Goal: Contribute content

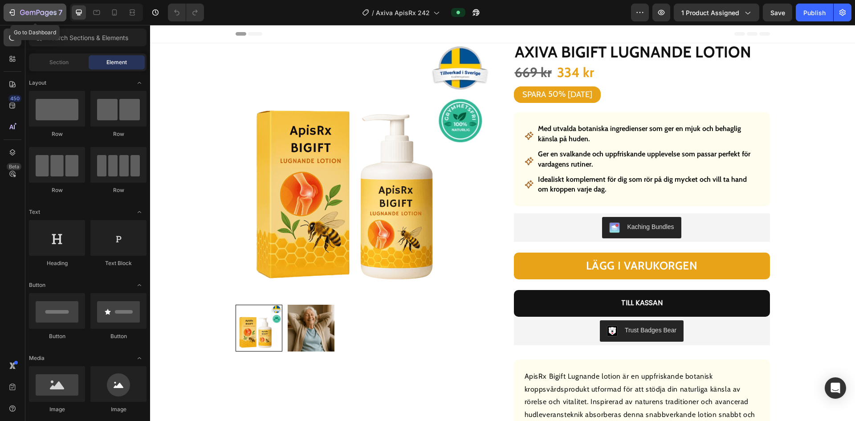
click at [10, 11] on icon "button" at bounding box center [12, 12] width 9 height 9
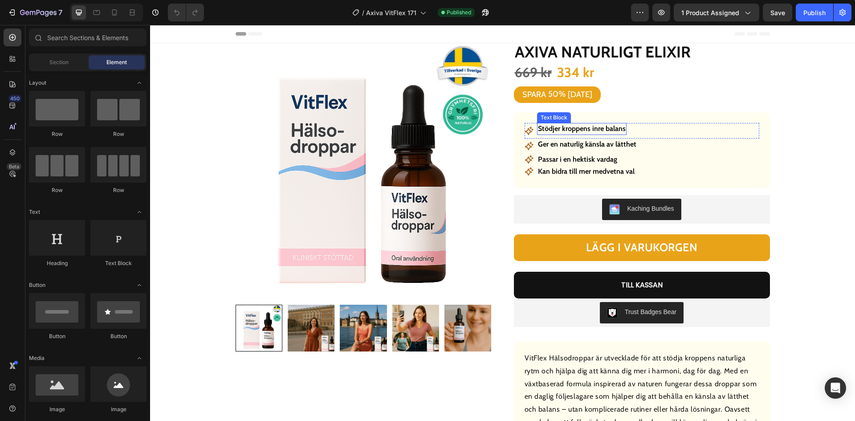
click at [588, 128] on strong "Stödjer kroppens inre balans" at bounding box center [582, 128] width 88 height 8
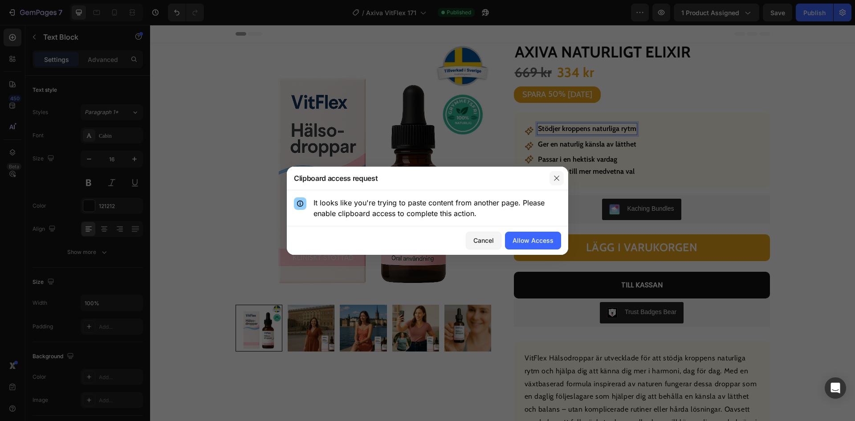
click at [556, 181] on icon "button" at bounding box center [556, 178] width 7 height 7
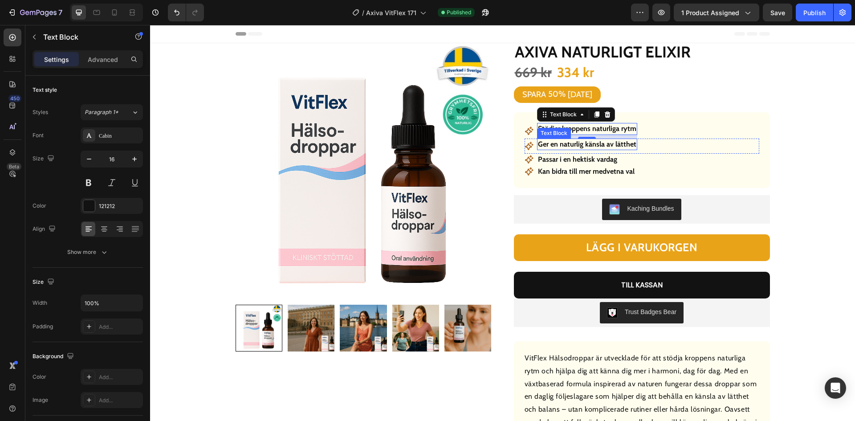
click at [576, 145] on strong "Ger en naturlig känsla av lätthet" at bounding box center [587, 144] width 98 height 8
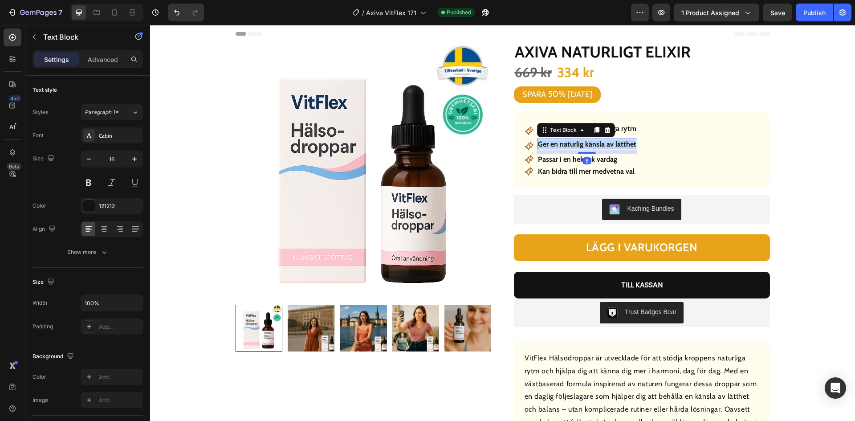
click at [576, 145] on strong "Ger en naturlig känsla av lätthet" at bounding box center [587, 144] width 98 height 8
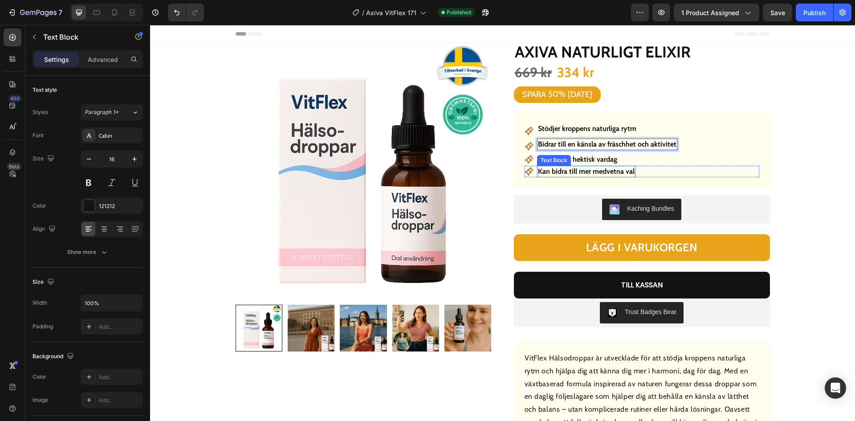
click at [600, 160] on strong "Passar i en hektisk vardag" at bounding box center [577, 159] width 79 height 8
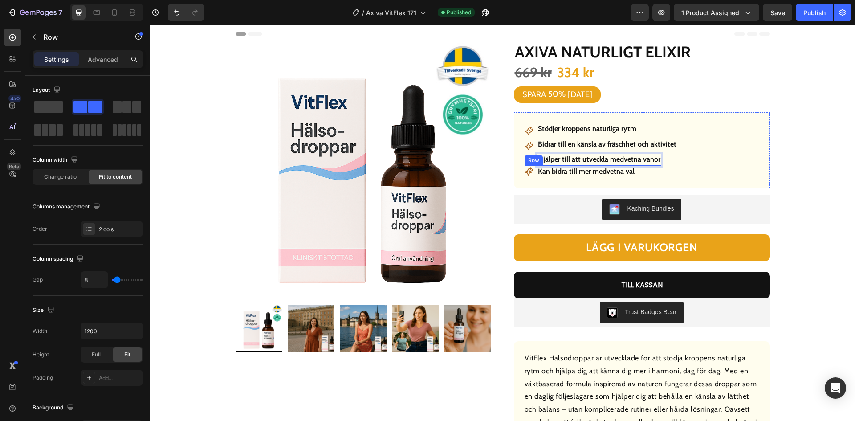
click at [658, 174] on div "Icon Kan bidra till mer medvetna val Text Block Row" at bounding box center [642, 172] width 235 height 12
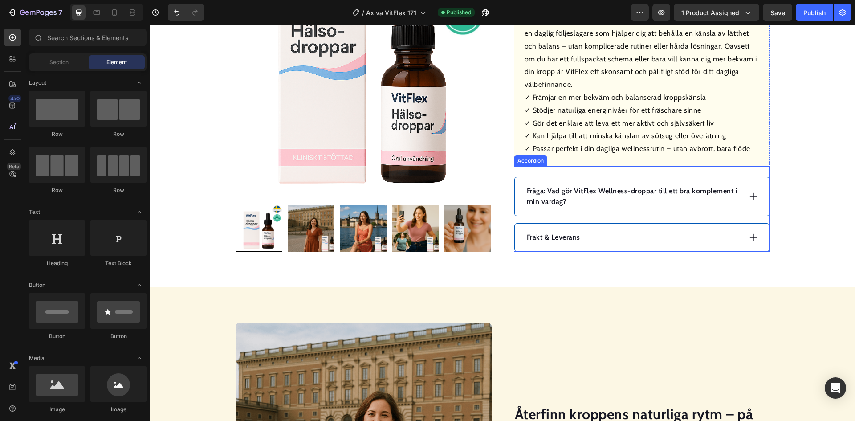
scroll to position [356, 0]
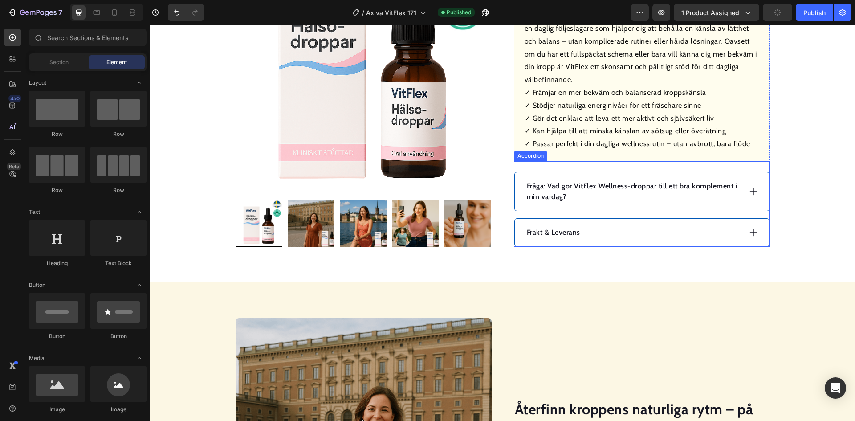
click at [612, 187] on p "Fråga: Vad gör VitFlex Wellness-droppar till ett bra komplement i min vardag?" at bounding box center [633, 191] width 213 height 21
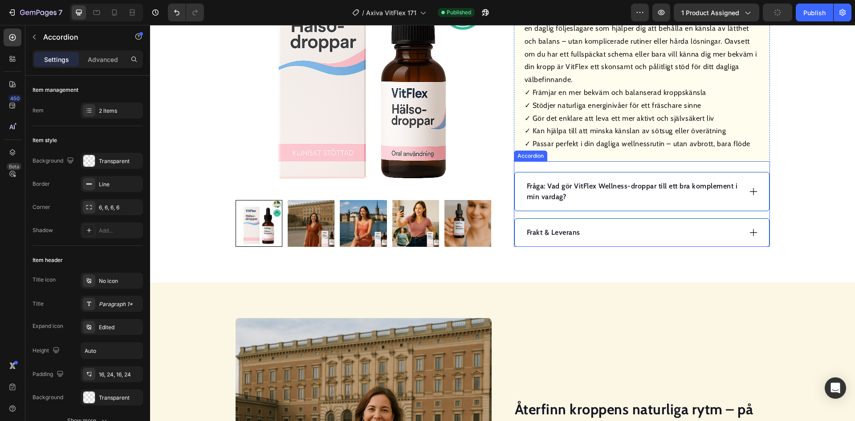
click at [612, 187] on p "Fråga: Vad gör VitFlex Wellness-droppar till ett bra komplement i min vardag?" at bounding box center [633, 191] width 213 height 21
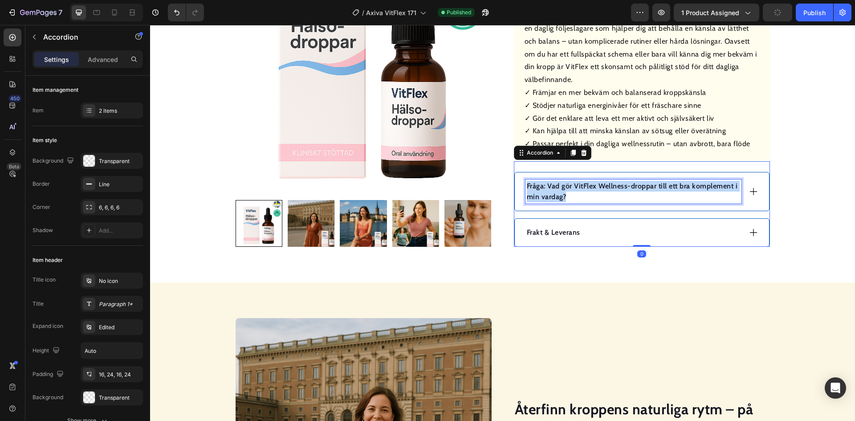
click at [612, 187] on p "Fråga: Vad gör VitFlex Wellness-droppar till ett bra komplement i min vardag?" at bounding box center [633, 191] width 213 height 21
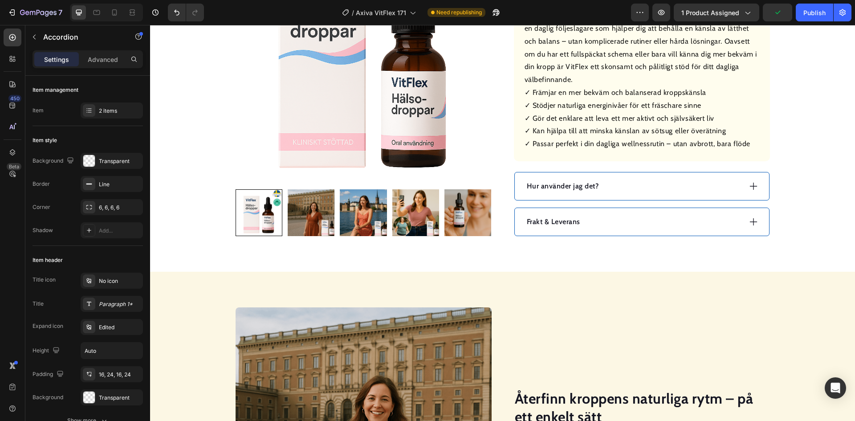
click at [622, 188] on div "Hur använder jag det?" at bounding box center [633, 185] width 216 height 13
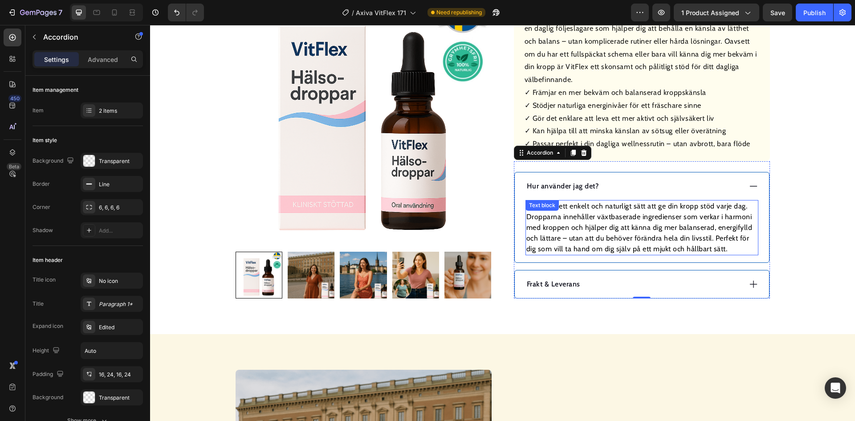
click at [646, 235] on p "VitFlex är ett enkelt och naturligt sätt att ge din kropp stöd varje dag. Dropp…" at bounding box center [641, 227] width 231 height 53
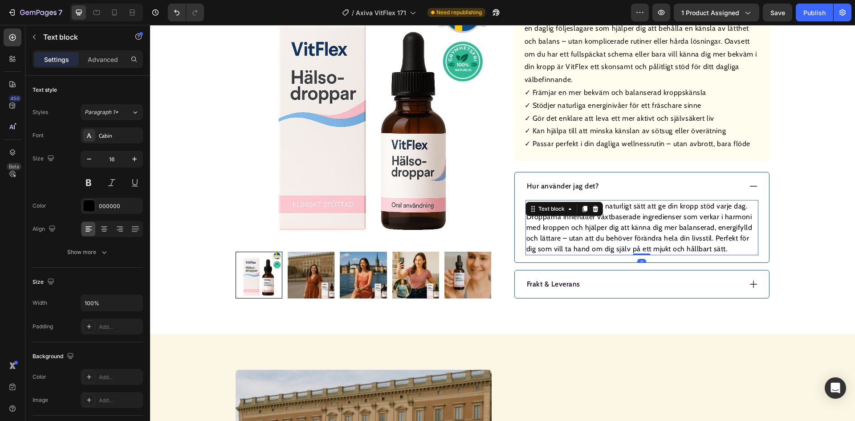
click at [646, 235] on p "VitFlex är ett enkelt och naturligt sätt att ge din kropp stöd varje dag. Dropp…" at bounding box center [641, 227] width 231 height 53
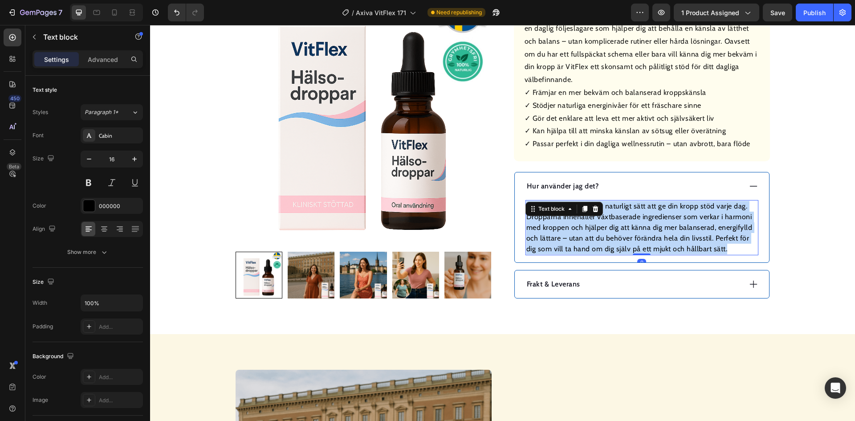
click at [646, 235] on p "VitFlex är ett enkelt och naturligt sätt att ge din kropp stöd varje dag. Dropp…" at bounding box center [641, 227] width 231 height 53
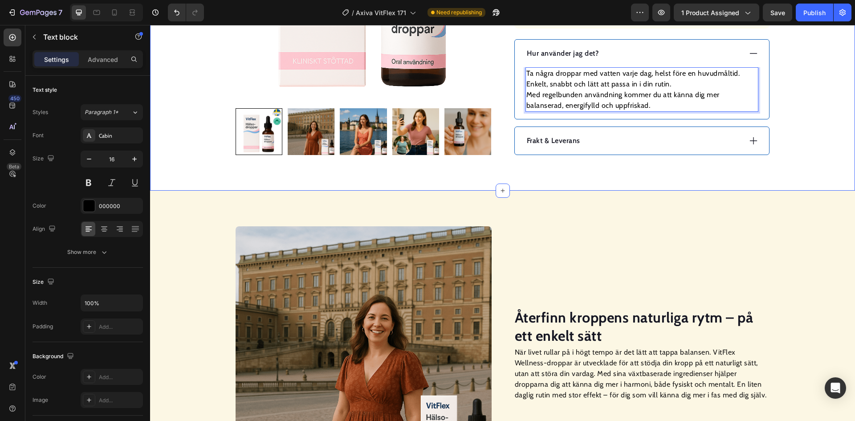
scroll to position [490, 0]
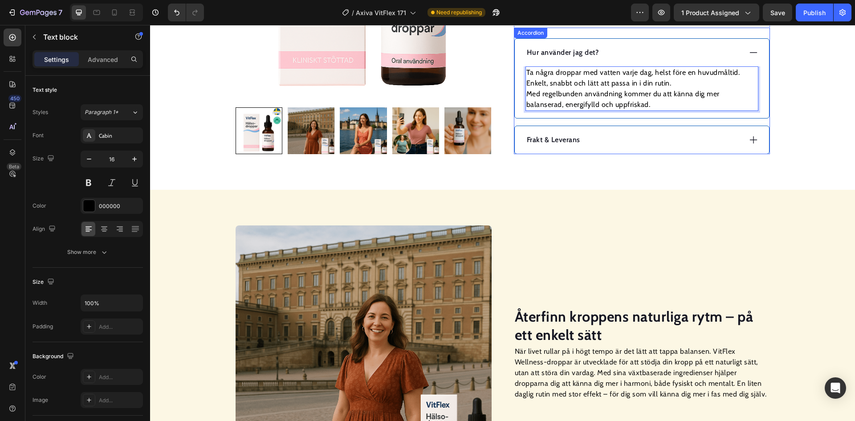
click at [618, 144] on div "Frakt & Leverans" at bounding box center [633, 139] width 216 height 13
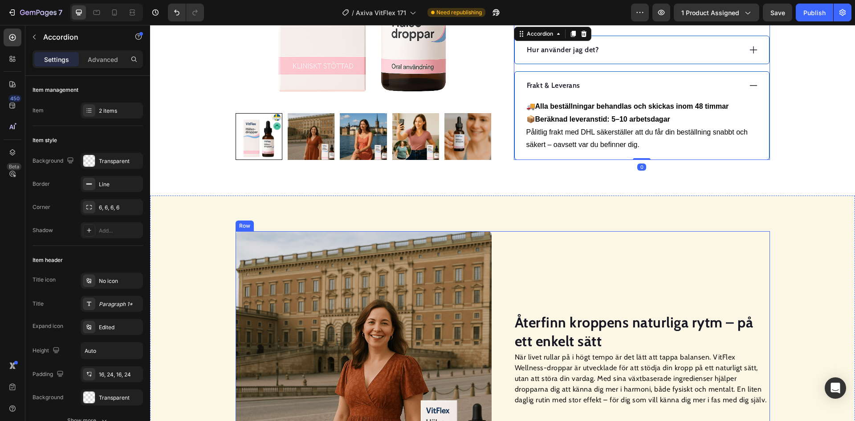
scroll to position [579, 0]
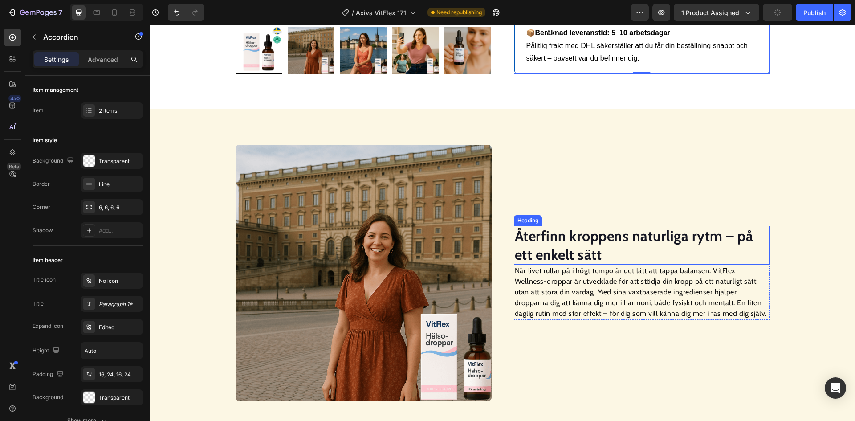
click at [602, 242] on strong "Återfinn kroppens naturliga rytm – på ett enkelt sätt" at bounding box center [634, 245] width 239 height 36
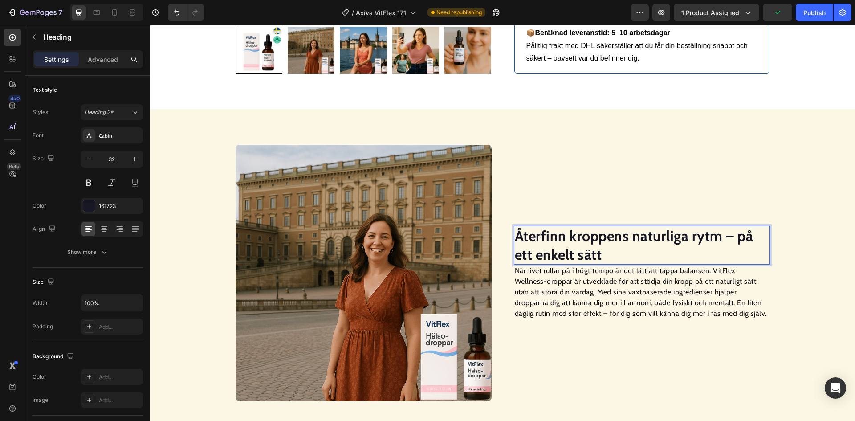
click at [602, 242] on strong "Återfinn kroppens naturliga rytm – på ett enkelt sätt" at bounding box center [634, 245] width 239 height 36
click at [604, 290] on p "När livet rullar på i högt tempo är det lätt att tappa balansen. VitFlex Wellne…" at bounding box center [642, 291] width 254 height 53
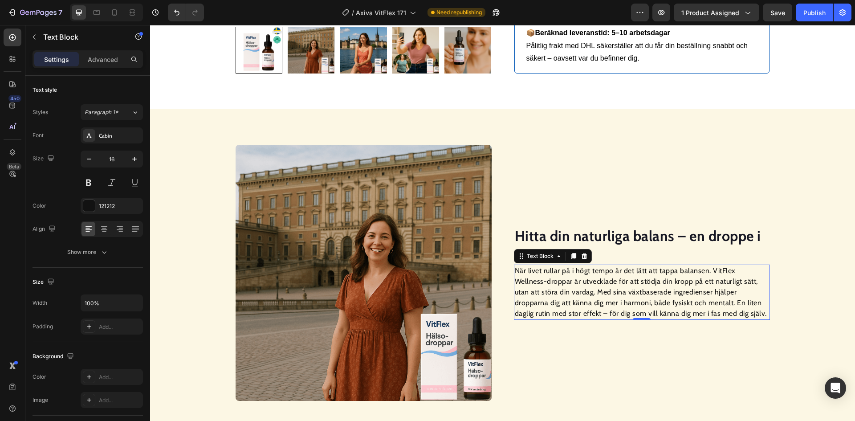
click at [604, 290] on p "När livet rullar på i högt tempo är det lätt att tappa balansen. VitFlex Wellne…" at bounding box center [642, 291] width 254 height 53
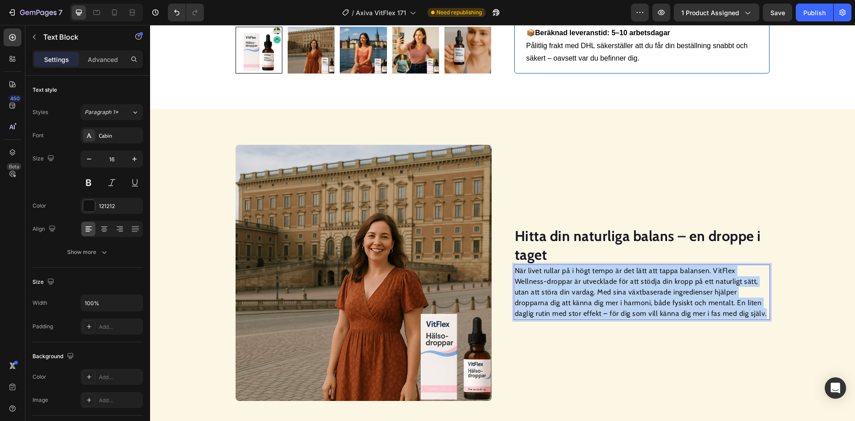
click at [604, 291] on p "När livet rullar på i högt tempo är det lätt att tappa balansen. VitFlex Wellne…" at bounding box center [642, 291] width 254 height 53
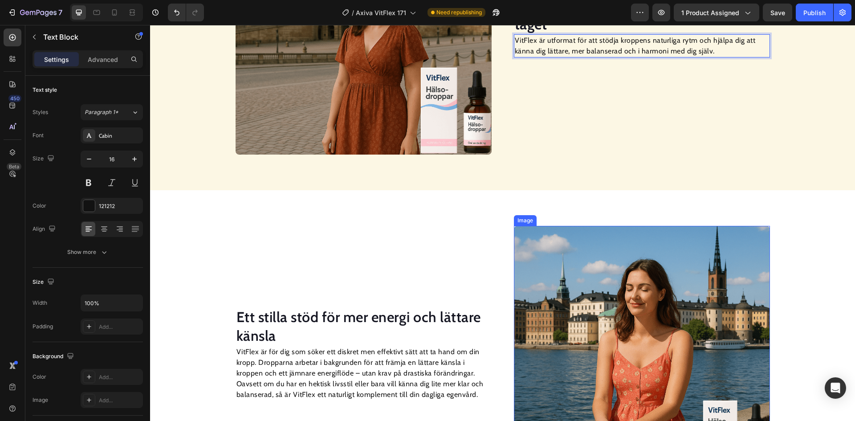
scroll to position [907, 0]
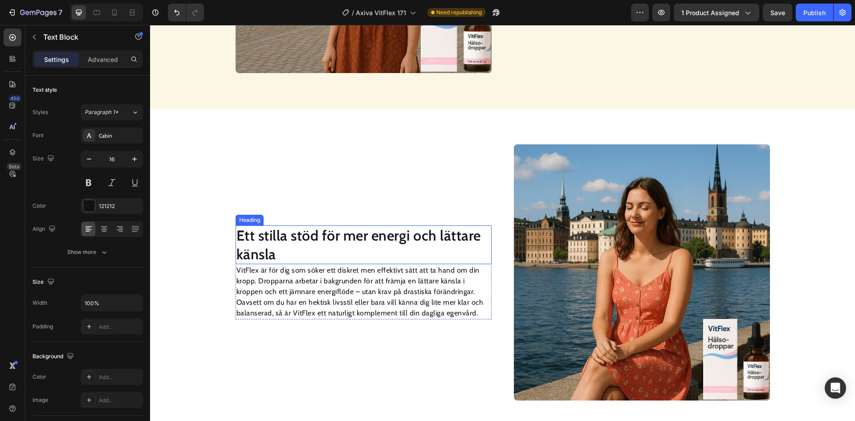
click at [431, 240] on h2 "Ett stilla stöd för mer energi och lättare känsla" at bounding box center [364, 244] width 256 height 39
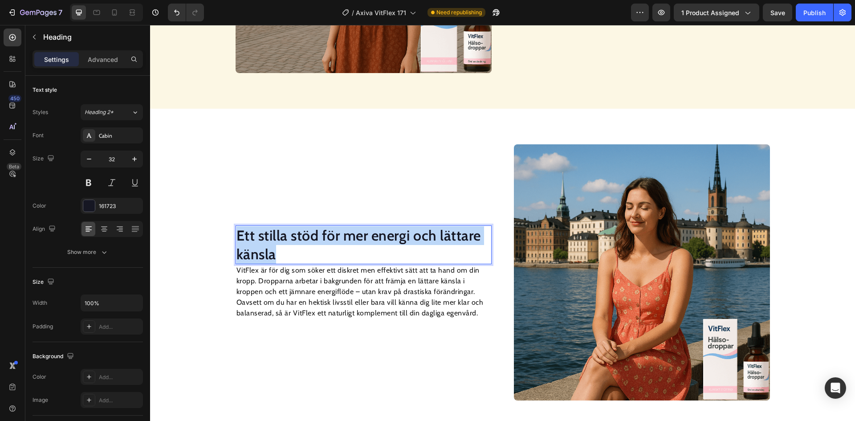
click at [431, 240] on p "Ett stilla stöd för mer energi och lättare känsla" at bounding box center [363, 244] width 254 height 37
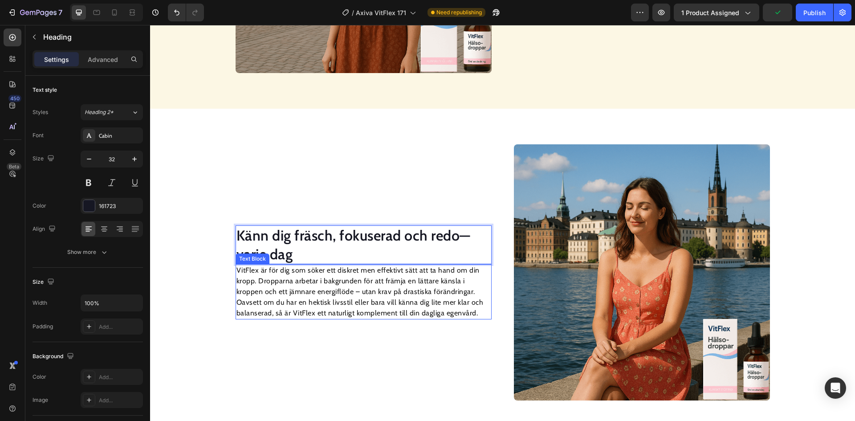
click at [405, 277] on p "VitFlex är för dig som söker ett diskret men effektivt sätt att ta hand om din …" at bounding box center [363, 291] width 254 height 53
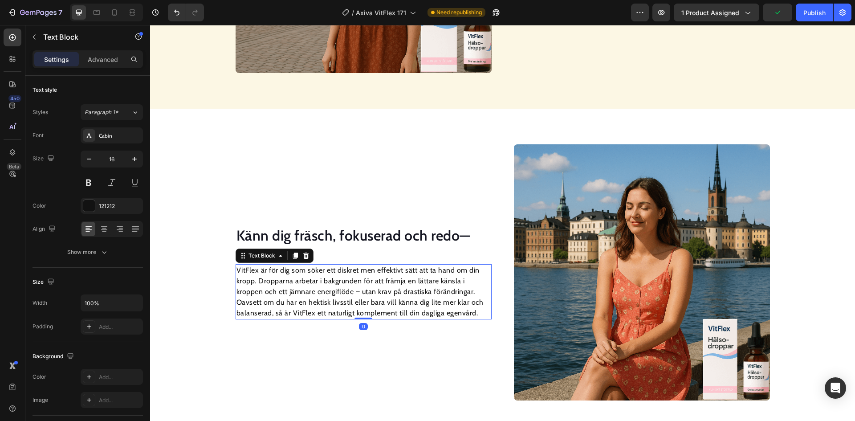
click at [405, 277] on p "VitFlex är för dig som söker ett diskret men effektivt sätt att ta hand om din …" at bounding box center [363, 291] width 254 height 53
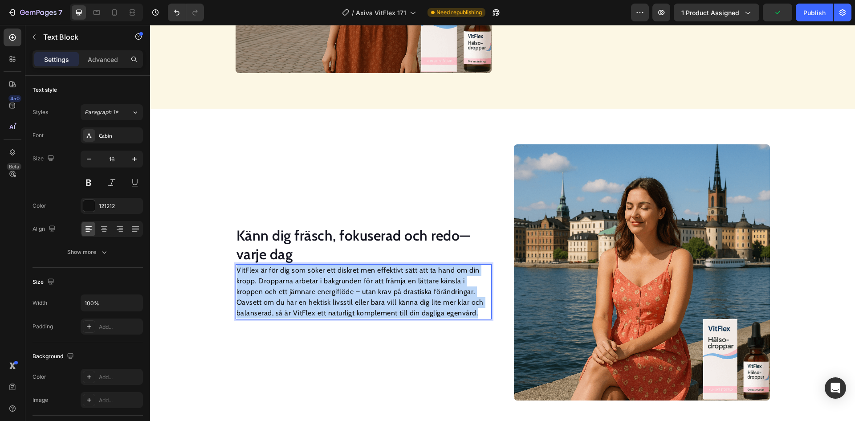
click at [405, 277] on p "VitFlex är för dig som söker ett diskret men effektivt sätt att ta hand om din …" at bounding box center [363, 291] width 254 height 53
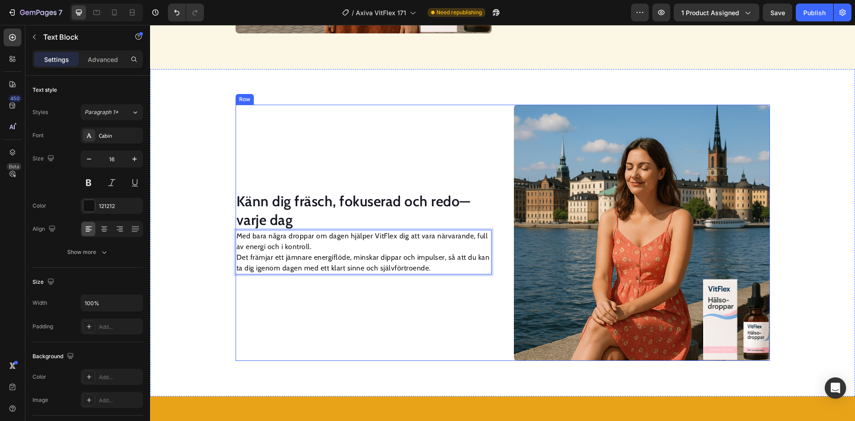
scroll to position [957, 0]
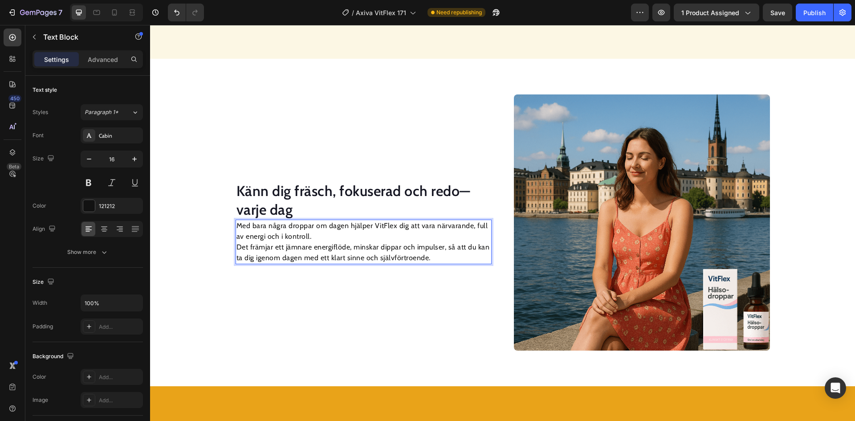
click at [236, 249] on p "Med bara några droppar om dagen hjälper VitFlex dig att vara närvarande, full a…" at bounding box center [363, 241] width 254 height 43
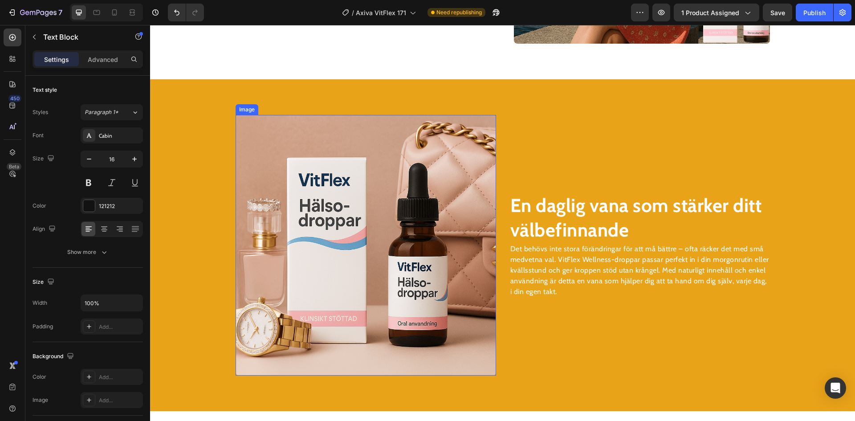
scroll to position [1268, 0]
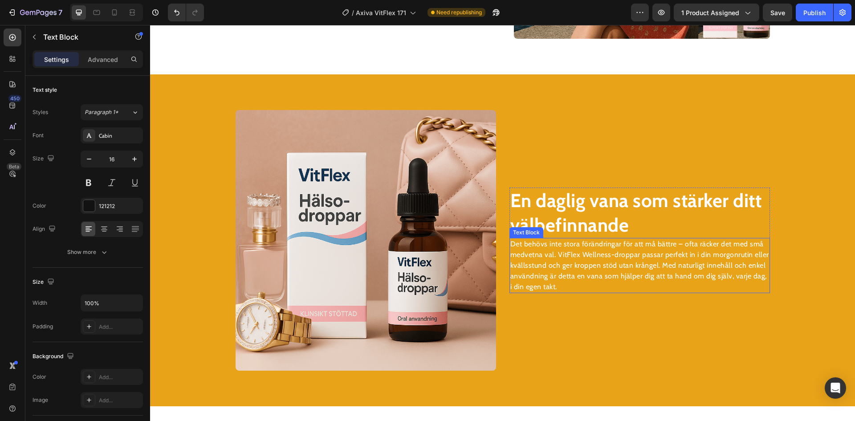
click at [560, 218] on strong "En daglig vana som stärker ditt välbefinnande" at bounding box center [636, 213] width 252 height 48
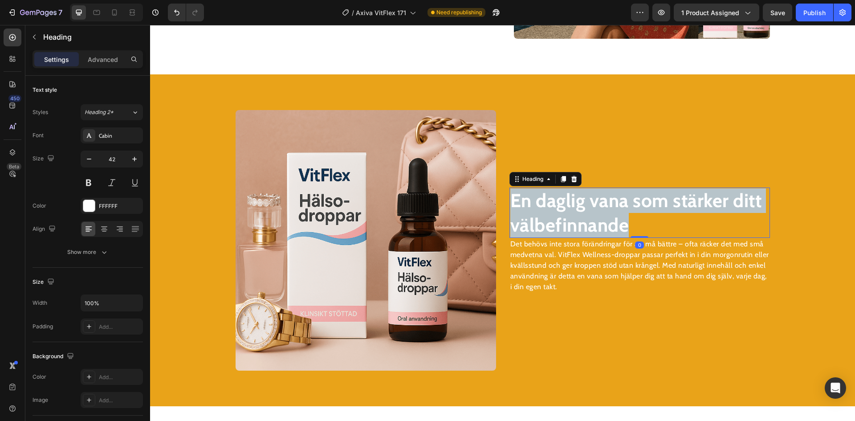
click at [560, 218] on strong "En daglig vana som stärker ditt välbefinnande" at bounding box center [636, 213] width 252 height 48
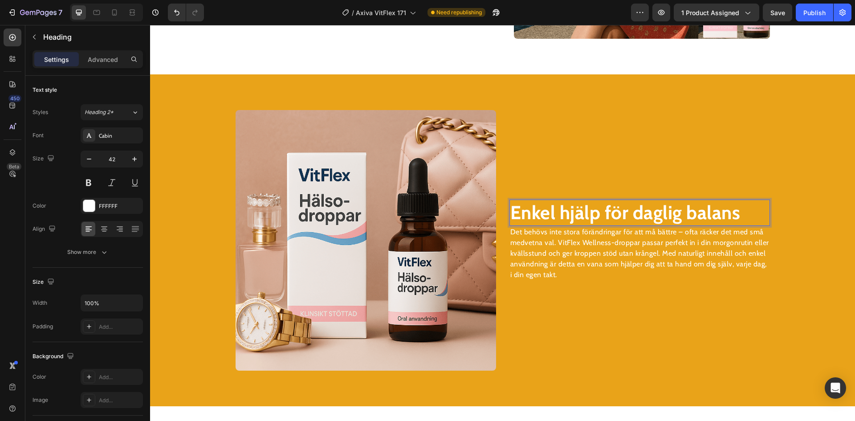
scroll to position [1280, 0]
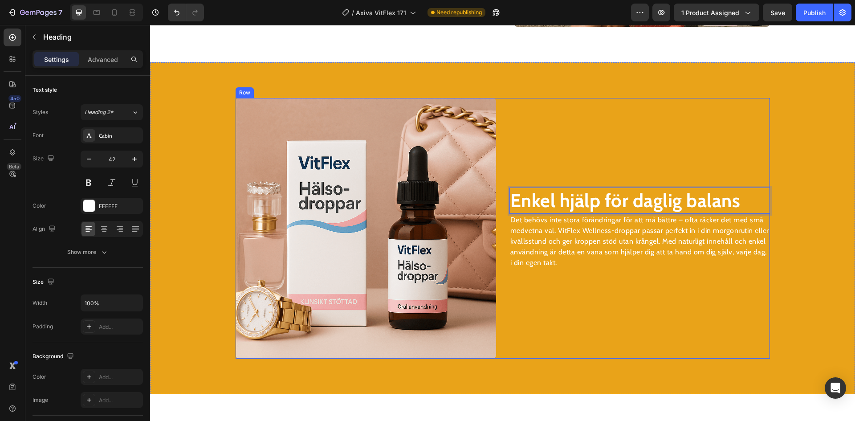
click at [574, 283] on div "Enkel hjälp för daglig balans Heading 0 Det behövs inte stora förändringar för …" at bounding box center [639, 228] width 261 height 261
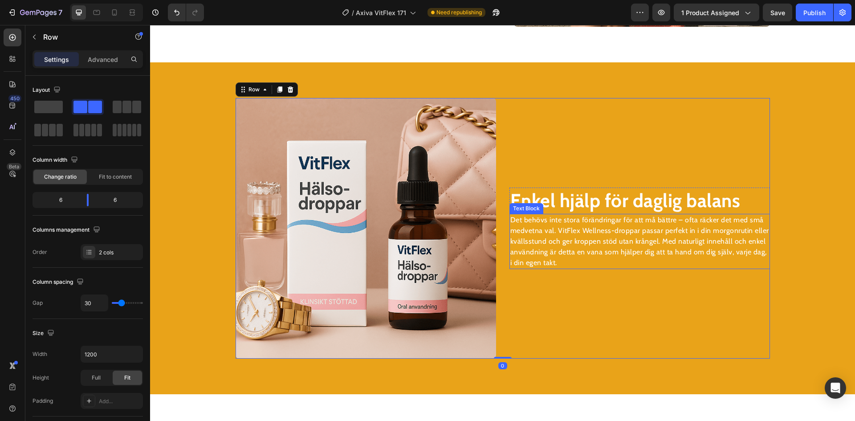
click at [580, 259] on p "Det behövs inte stora förändringar för att må bättre – ofta räcker det med små …" at bounding box center [639, 241] width 259 height 53
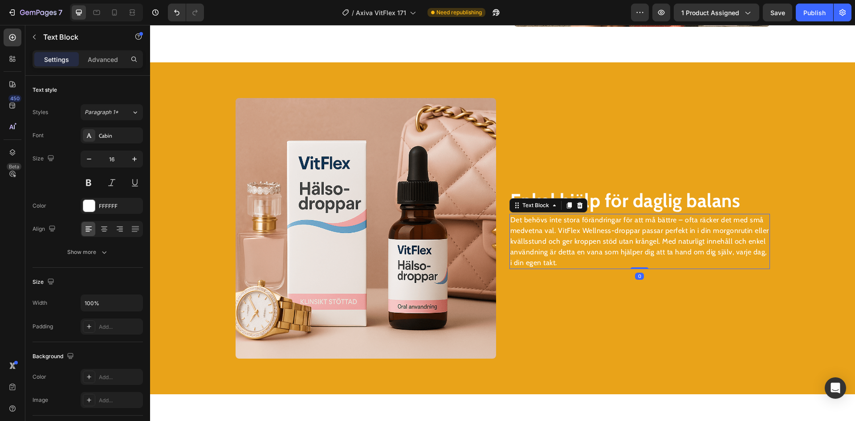
click at [580, 258] on p "Det behövs inte stora förändringar för att må bättre – ofta räcker det med små …" at bounding box center [639, 241] width 259 height 53
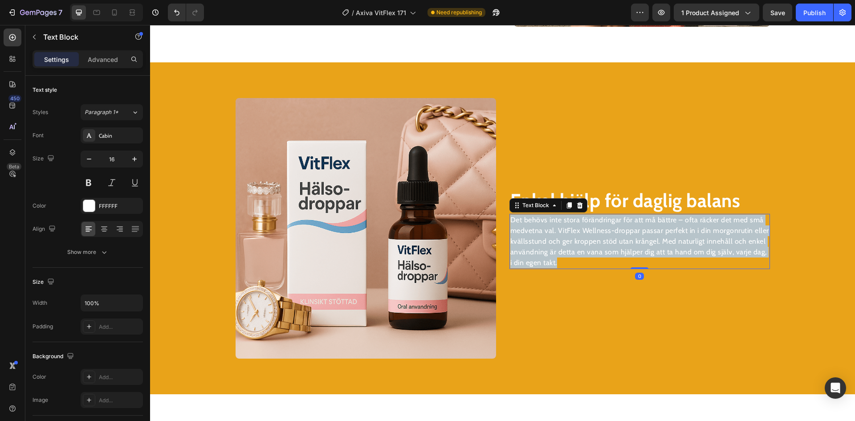
click at [580, 258] on p "Det behövs inte stora förändringar för att må bättre – ofta räcker det med små …" at bounding box center [639, 241] width 259 height 53
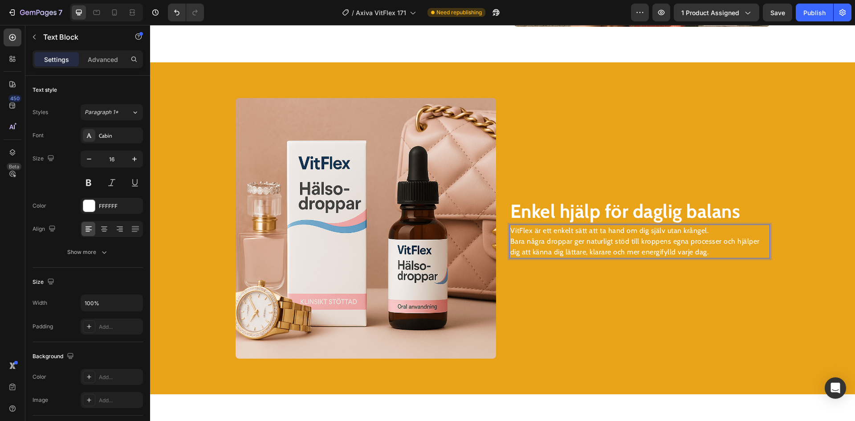
scroll to position [1291, 0]
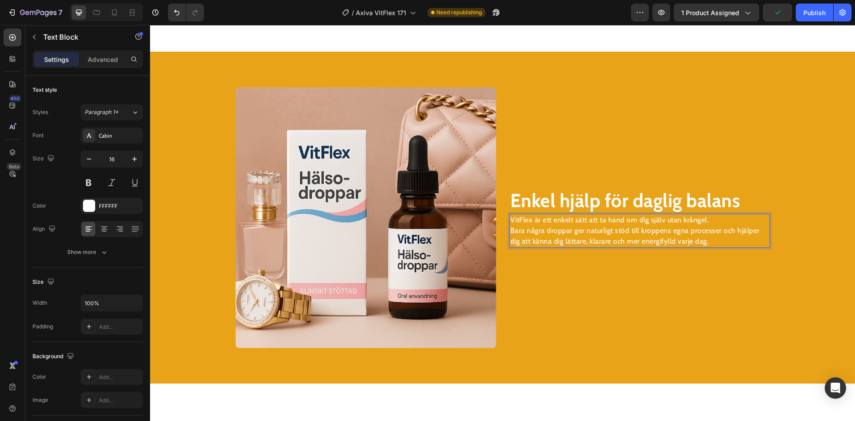
click at [510, 232] on p "VitFlex är ett enkelt sätt att ta hand om dig själv utan krångel. Bara några dr…" at bounding box center [639, 231] width 259 height 32
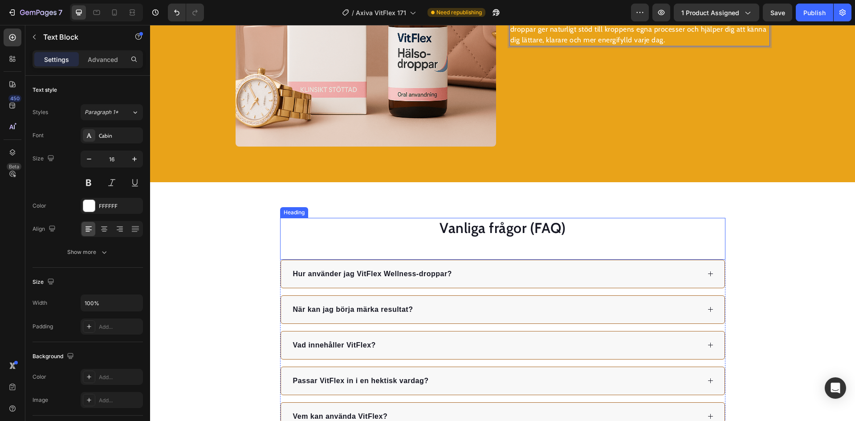
scroll to position [1558, 0]
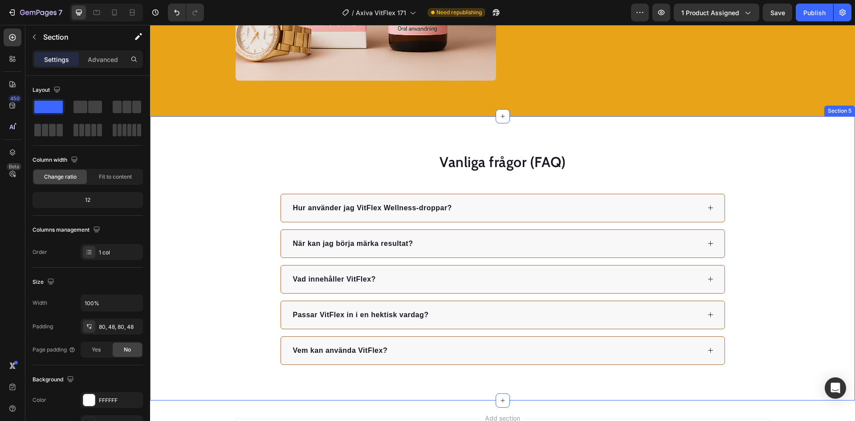
click at [623, 142] on div "Vanliga frågor (FAQ) Heading Hur använder jag VitFlex Wellness-droppar? När kan…" at bounding box center [502, 258] width 705 height 284
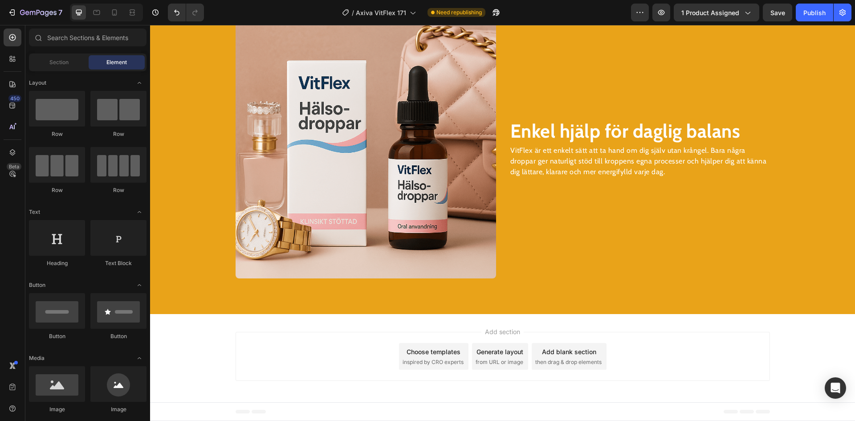
scroll to position [1360, 0]
click at [499, 313] on icon at bounding box center [502, 313] width 7 height 7
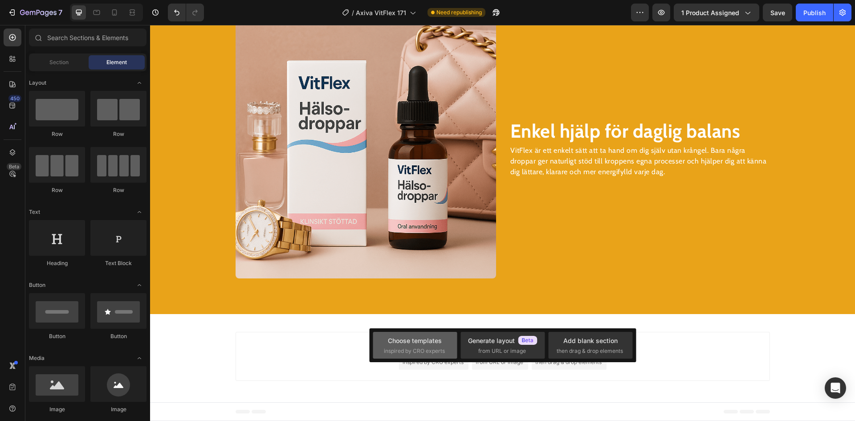
click at [423, 338] on div "Choose templates" at bounding box center [415, 340] width 54 height 9
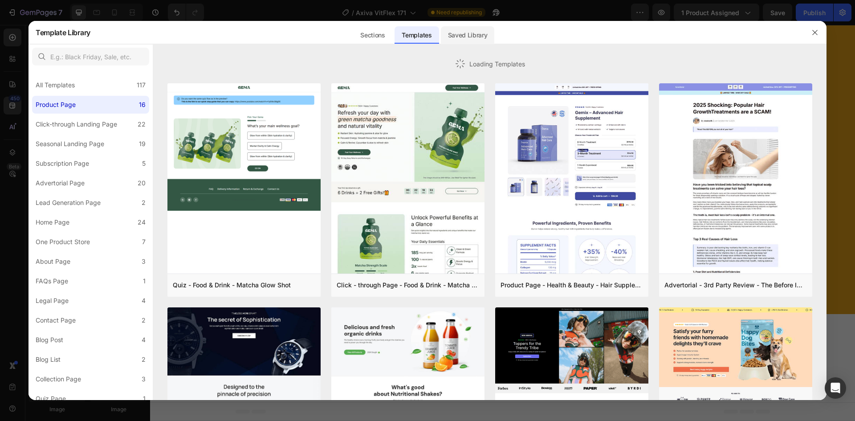
click at [477, 39] on div "Saved Library" at bounding box center [468, 35] width 54 height 18
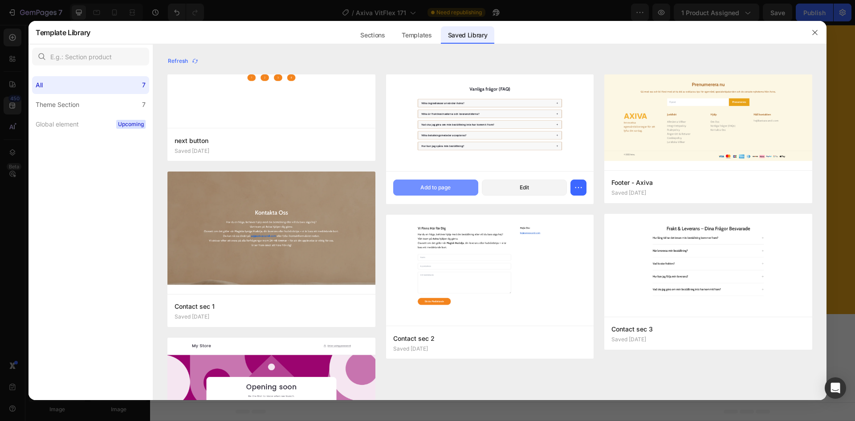
click at [447, 188] on div "Add to page" at bounding box center [435, 187] width 30 height 8
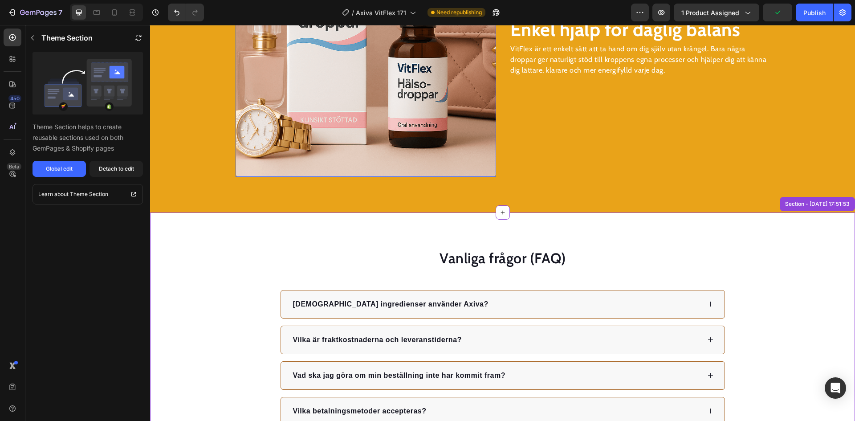
scroll to position [1422, 0]
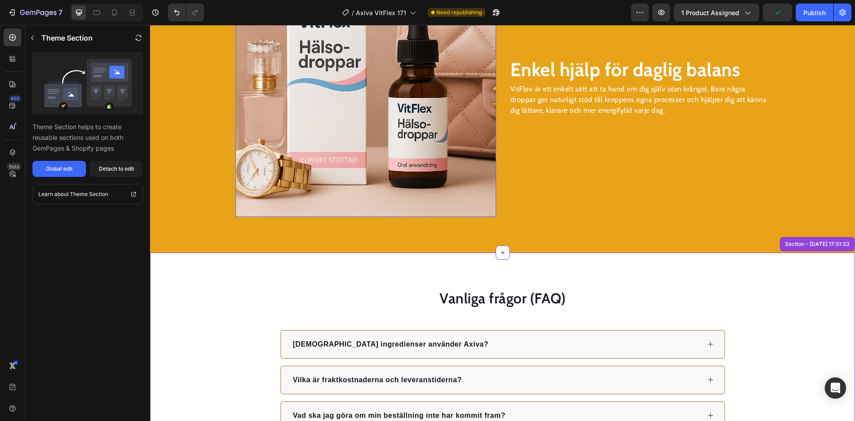
click at [390, 91] on img at bounding box center [366, 86] width 261 height 261
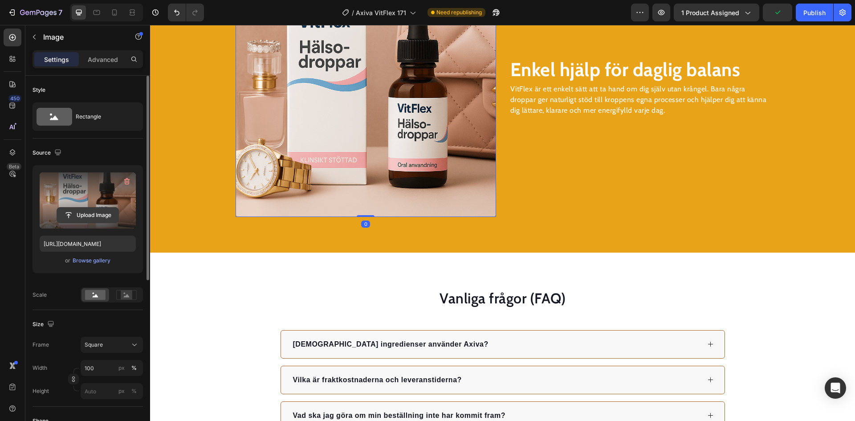
click at [106, 219] on input "file" at bounding box center [87, 215] width 61 height 15
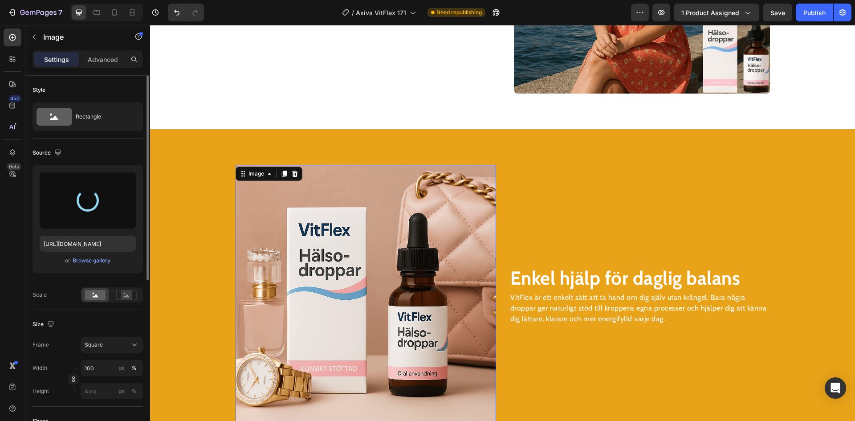
scroll to position [1155, 0]
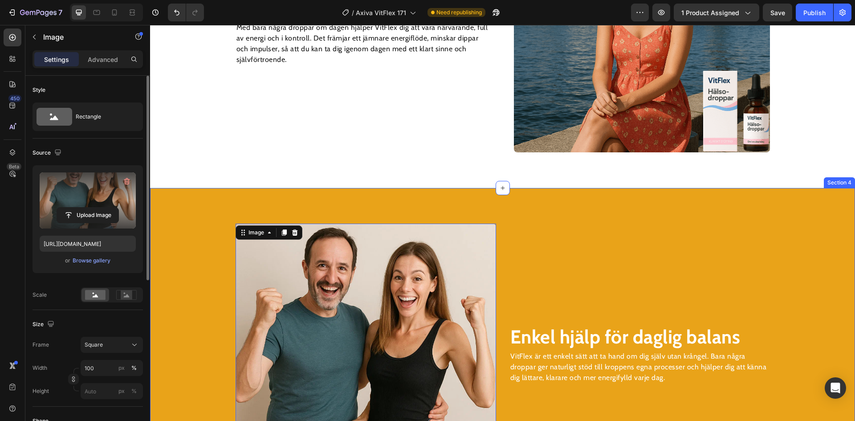
type input "https://cdn.shopify.com/s/files/1/0703/0692/2664/files/gempages_568255358464689…"
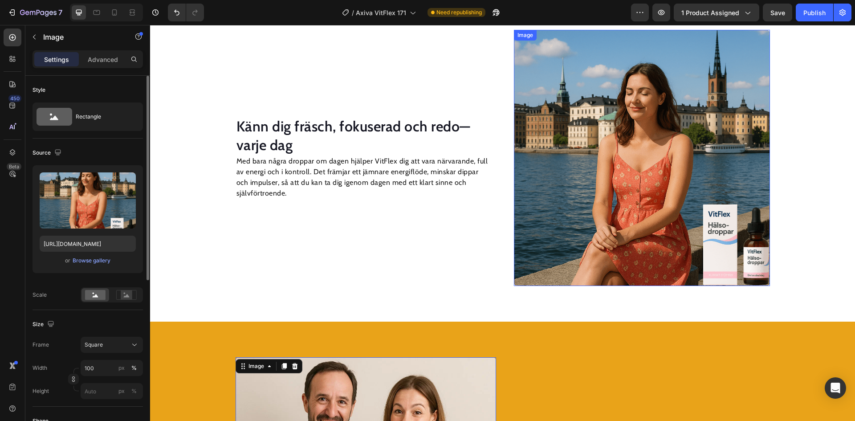
click at [633, 189] on img at bounding box center [642, 158] width 256 height 256
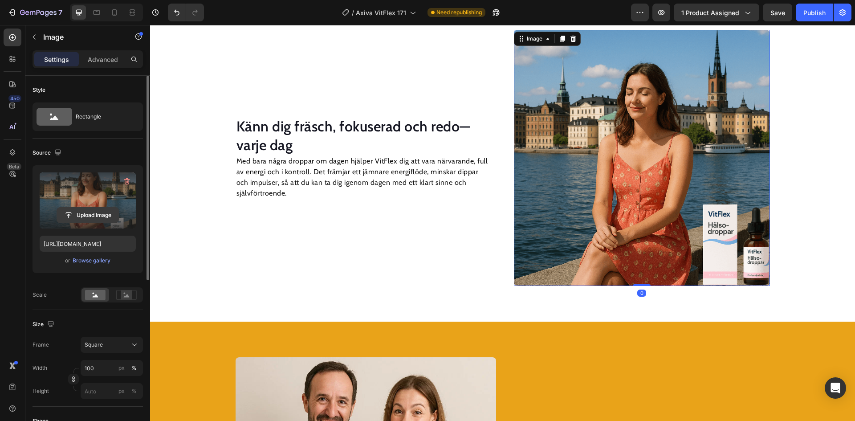
click at [94, 212] on input "file" at bounding box center [87, 215] width 61 height 15
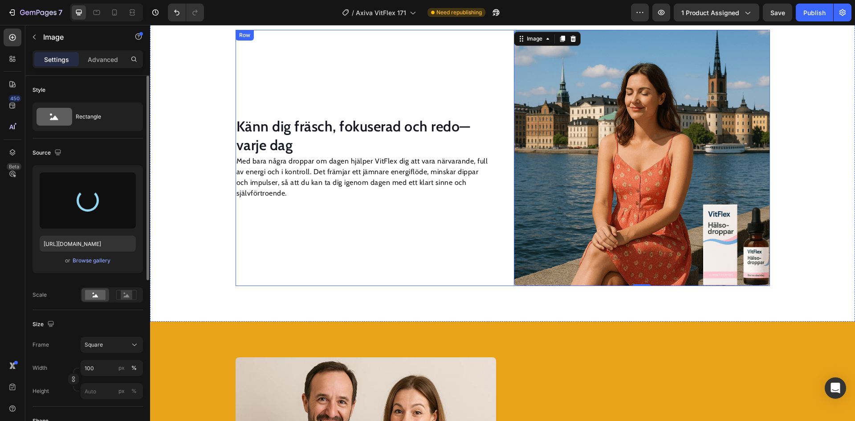
type input "https://cdn.shopify.com/s/files/1/0703/0692/2664/files/gempages_568255358464689…"
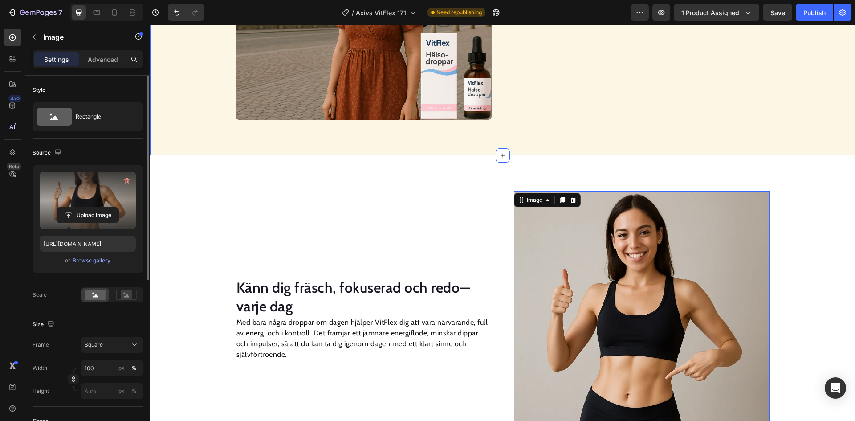
scroll to position [798, 0]
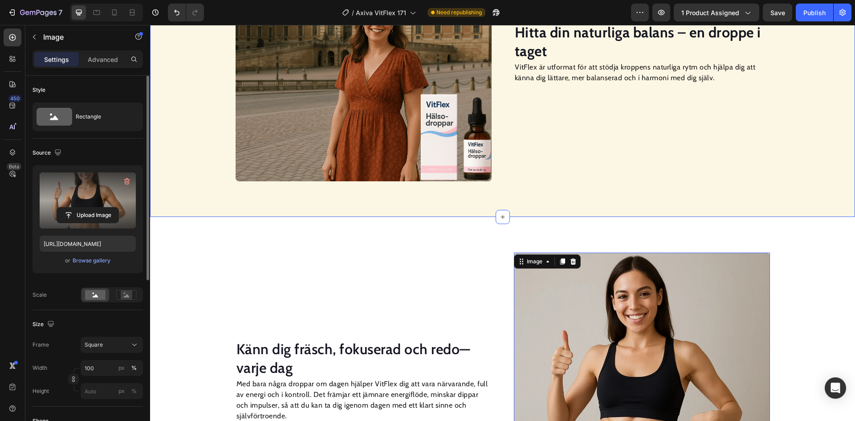
click at [341, 104] on img at bounding box center [364, 53] width 256 height 256
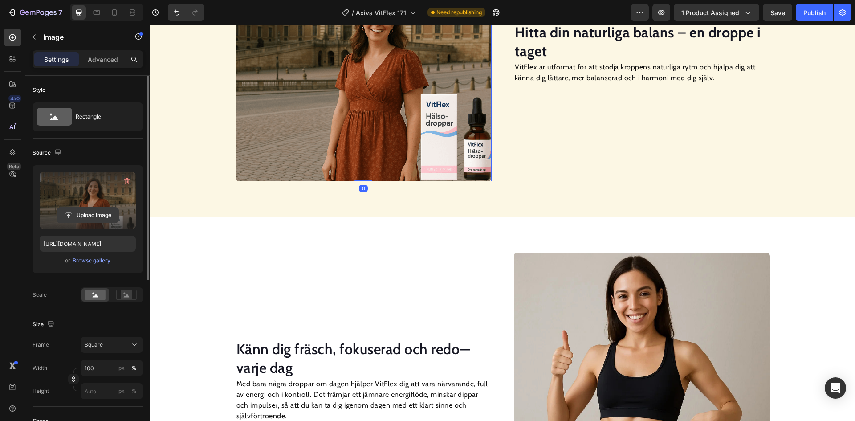
click at [77, 212] on input "file" at bounding box center [87, 215] width 61 height 15
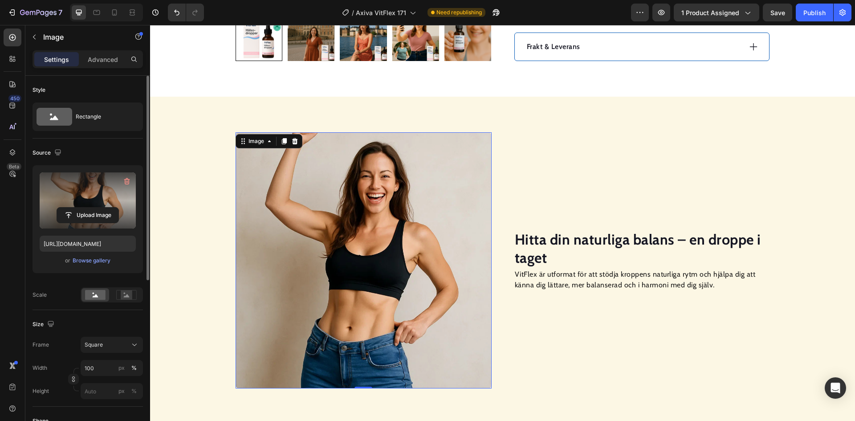
scroll to position [398, 0]
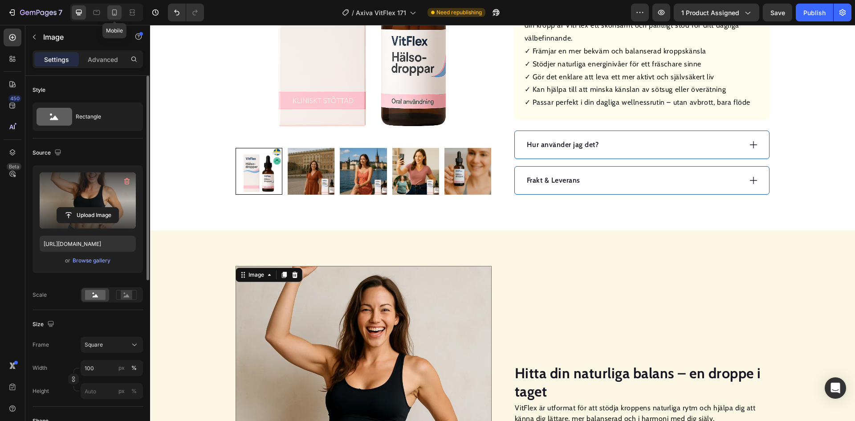
click at [119, 14] on icon at bounding box center [114, 12] width 9 height 9
type input "https://cdn.shopify.com/s/files/1/0703/0692/2664/files/gempages_568255358464689…"
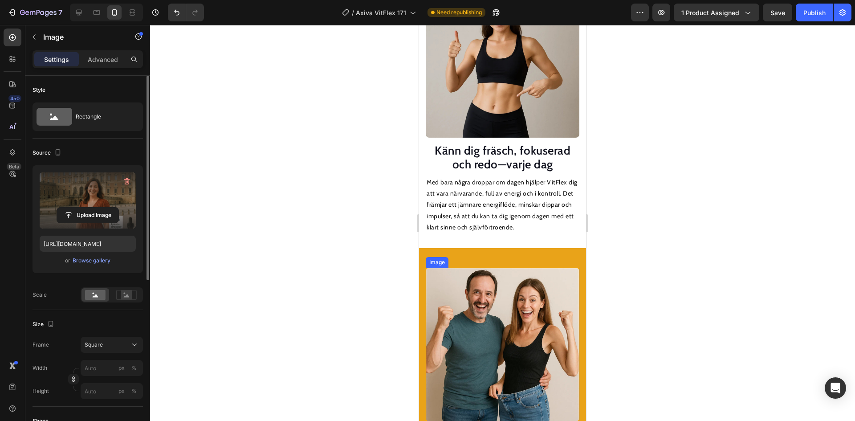
scroll to position [1155, 0]
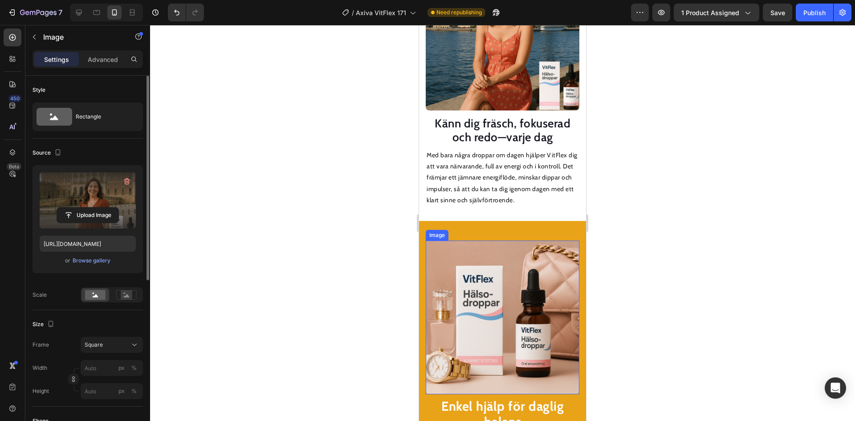
click at [503, 259] on img at bounding box center [503, 317] width 154 height 154
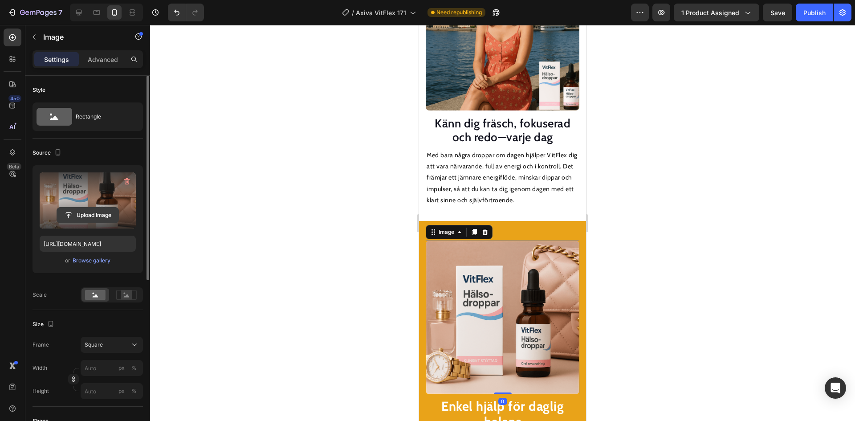
click at [111, 214] on input "file" at bounding box center [87, 215] width 61 height 15
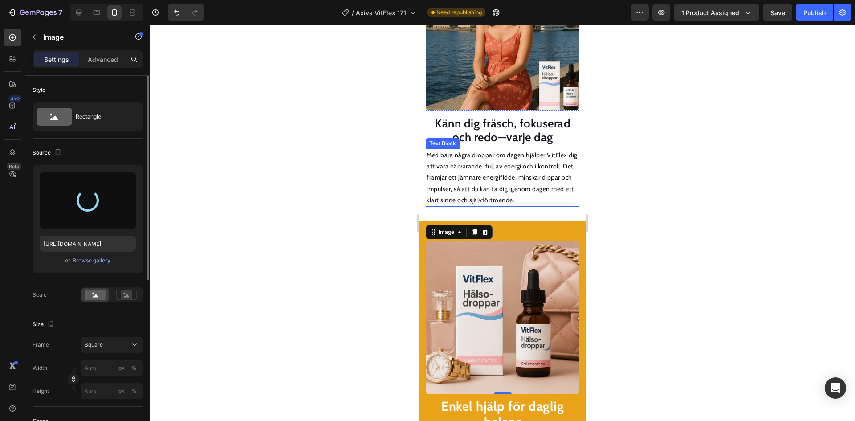
type input "https://cdn.shopify.com/s/files/1/0703/0692/2664/files/gempages_568255358464689…"
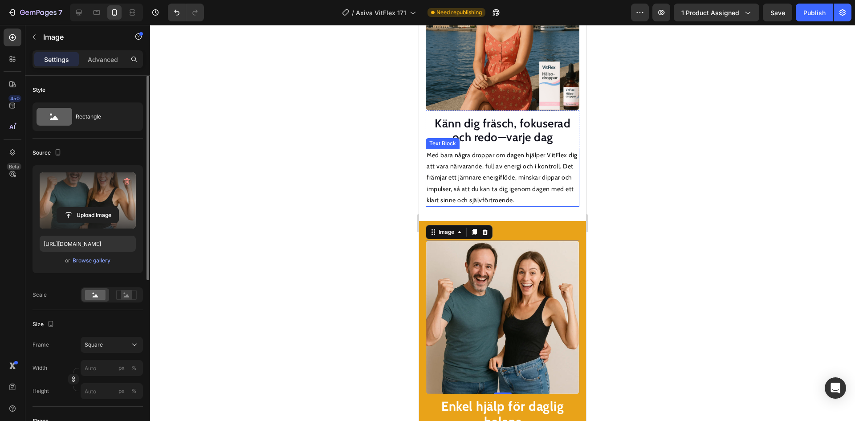
scroll to position [1066, 0]
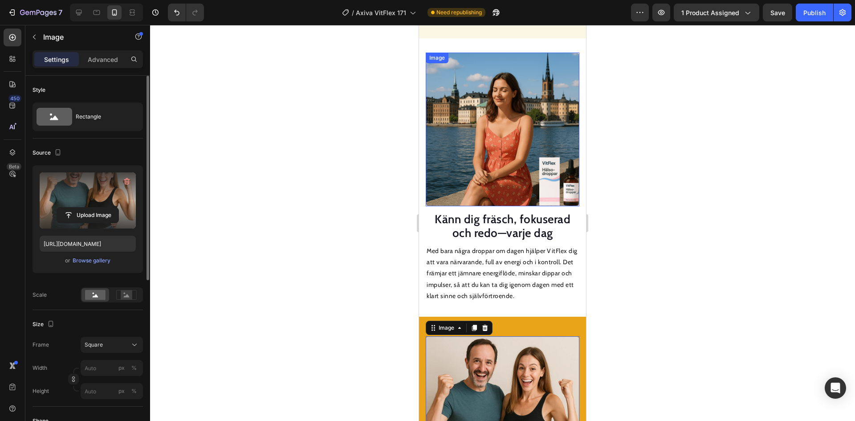
click at [466, 114] on img at bounding box center [503, 130] width 154 height 154
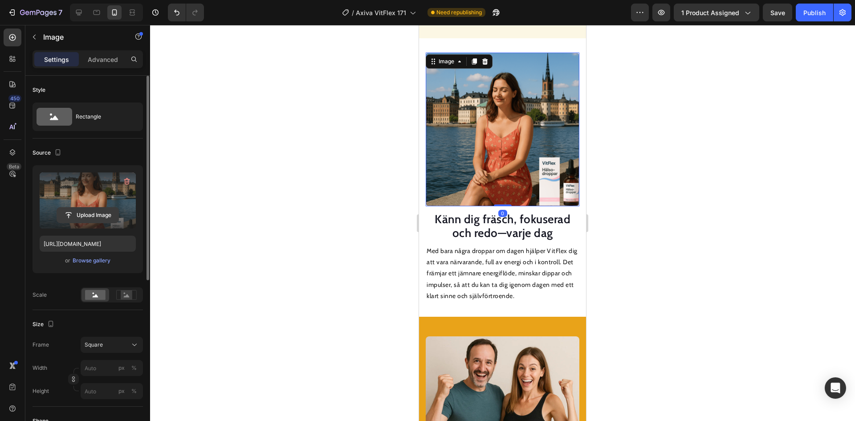
click at [110, 210] on input "file" at bounding box center [87, 215] width 61 height 15
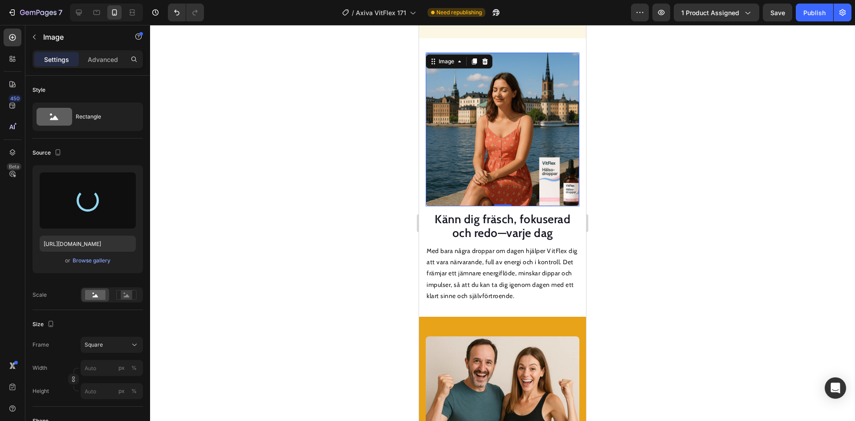
type input "https://cdn.shopify.com/s/files/1/0703/0692/2664/files/gempages_568255358464689…"
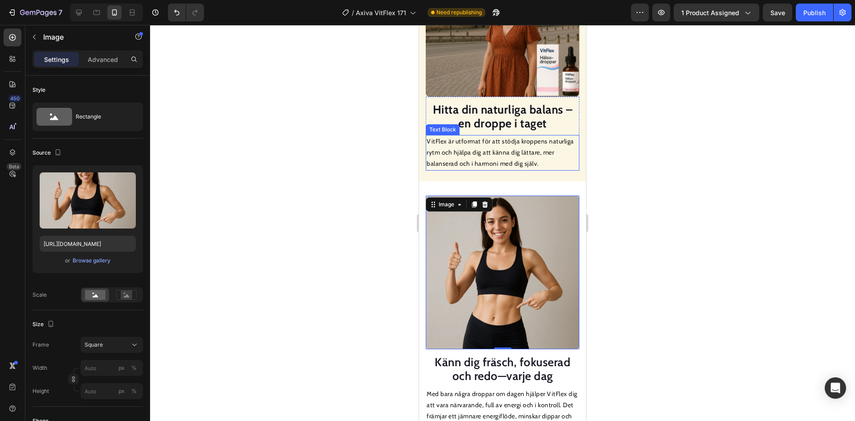
scroll to position [843, 0]
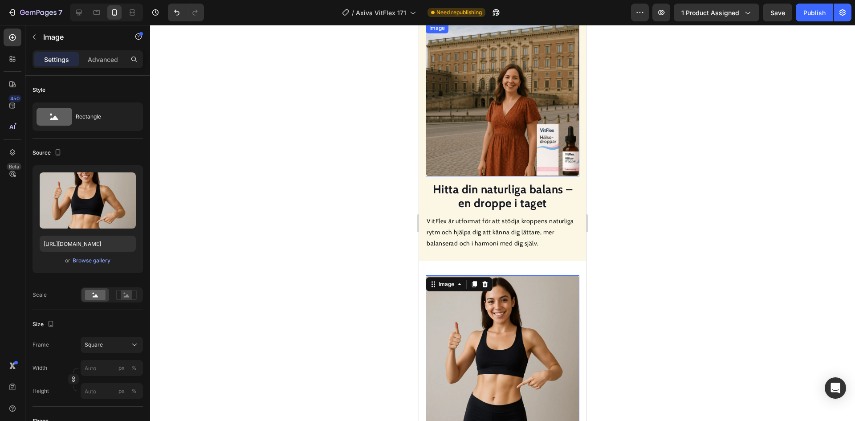
drag, startPoint x: 815, startPoint y: 154, endPoint x: 448, endPoint y: 122, distance: 367.8
click at [492, 119] on img at bounding box center [503, 100] width 154 height 154
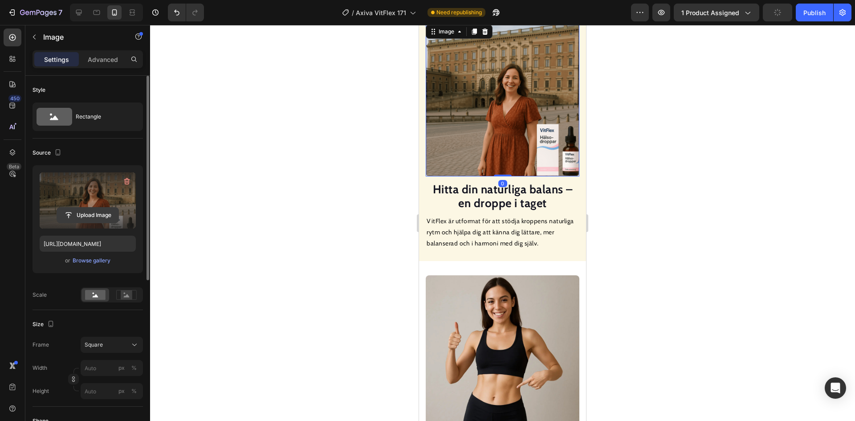
click at [100, 218] on input "file" at bounding box center [87, 215] width 61 height 15
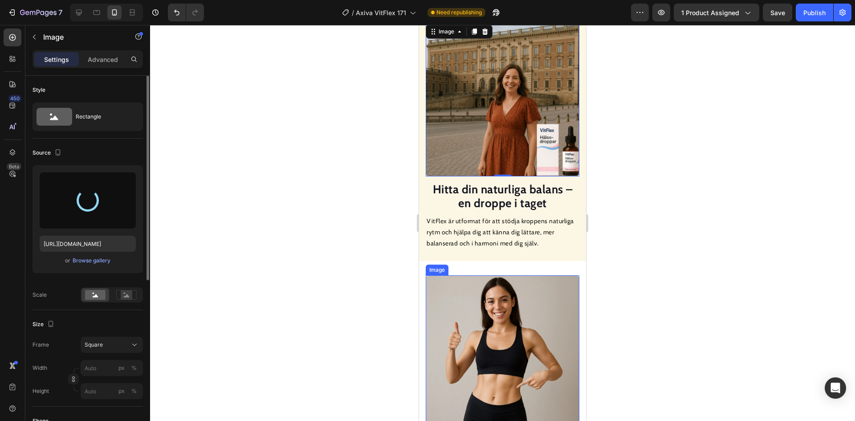
type input "https://cdn.shopify.com/s/files/1/0703/0692/2664/files/gempages_568255358464689…"
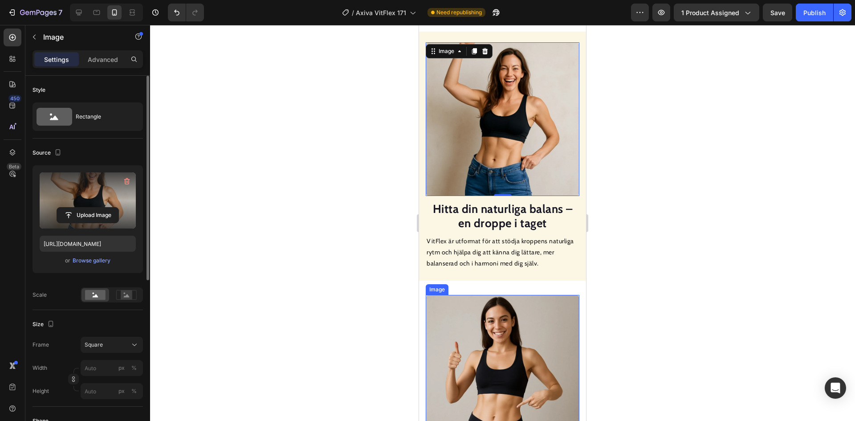
scroll to position [709, 0]
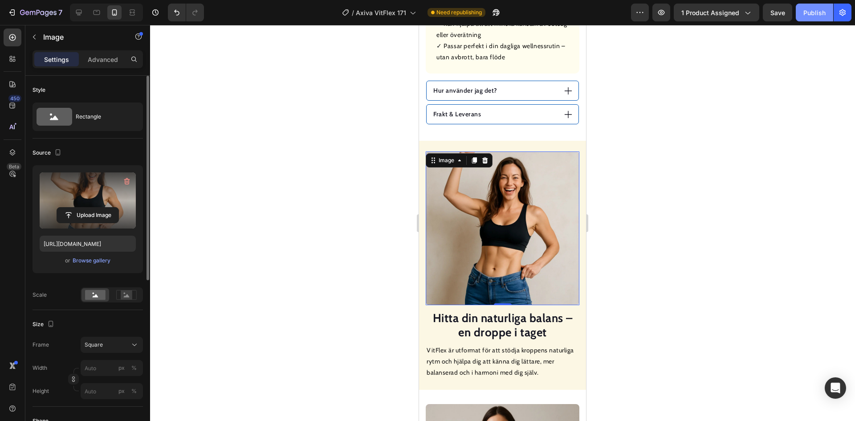
click at [811, 9] on div "Publish" at bounding box center [814, 12] width 22 height 9
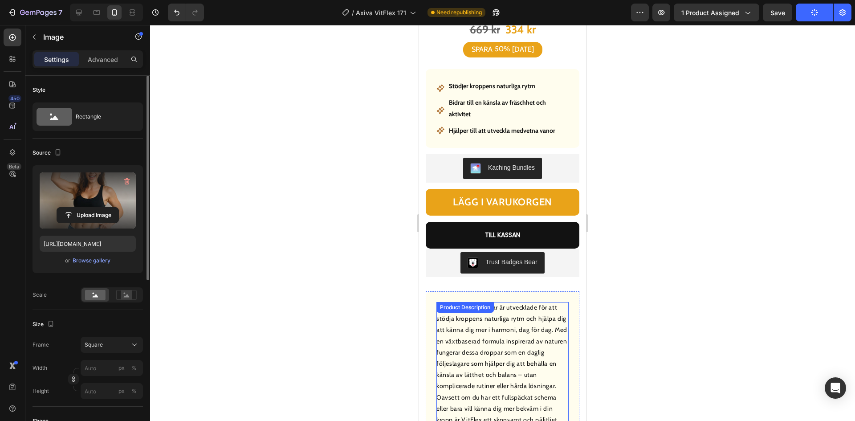
scroll to position [175, 0]
